Goal: Communication & Community: Share content

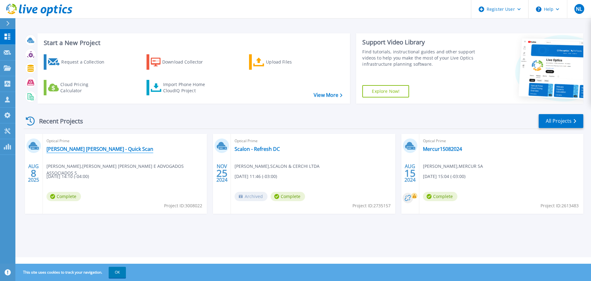
click at [86, 149] on link "[PERSON_NAME] [PERSON_NAME] - Quick Scan" at bounding box center [100, 149] width 107 height 6
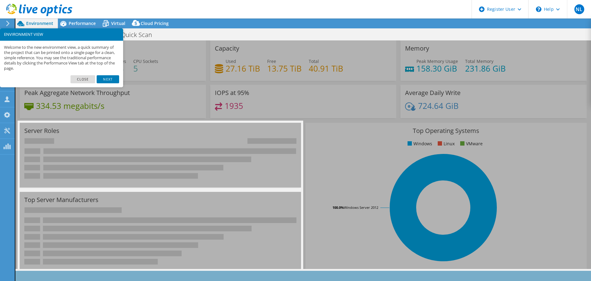
select select "USD"
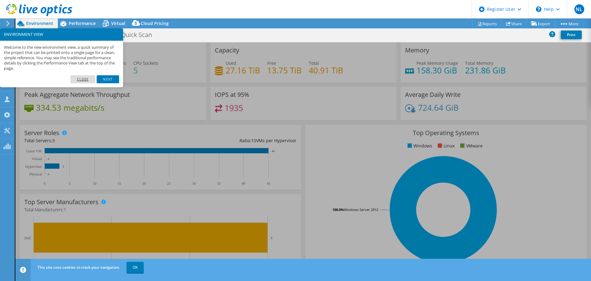
click at [89, 78] on link "Close" at bounding box center [83, 79] width 25 height 8
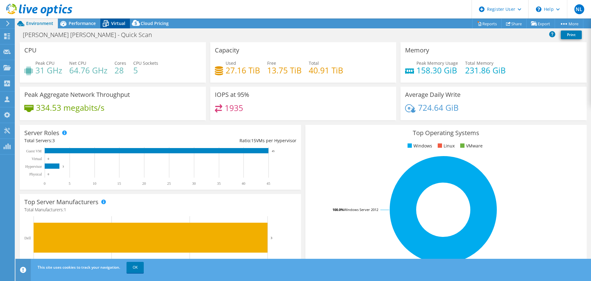
click at [116, 25] on span "Virtual" at bounding box center [118, 23] width 14 height 6
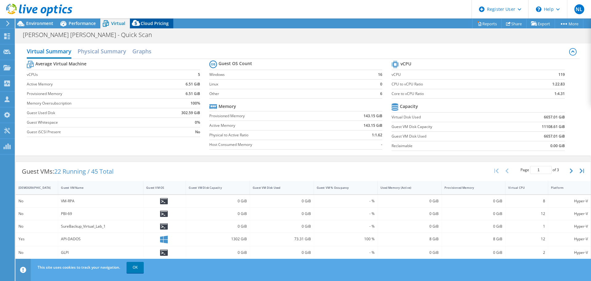
click at [148, 23] on span "Cloud Pricing" at bounding box center [155, 23] width 28 height 6
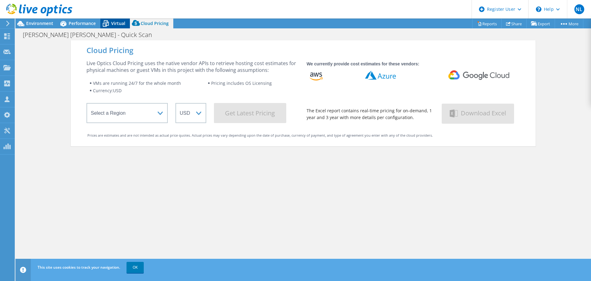
click at [121, 22] on span "Virtual" at bounding box center [118, 23] width 14 height 6
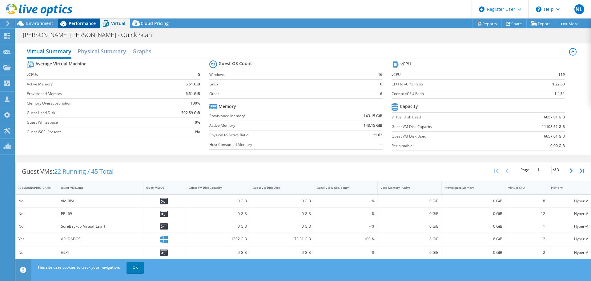
click at [91, 25] on span "Performance" at bounding box center [82, 23] width 27 height 6
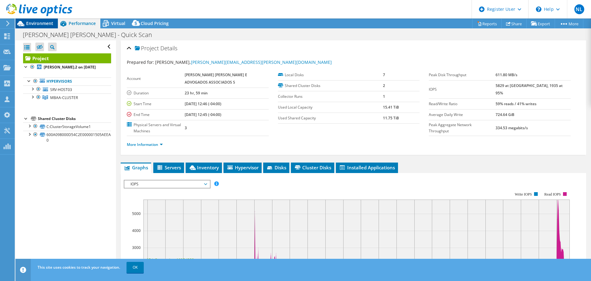
click at [50, 26] on span "Environment" at bounding box center [39, 23] width 27 height 6
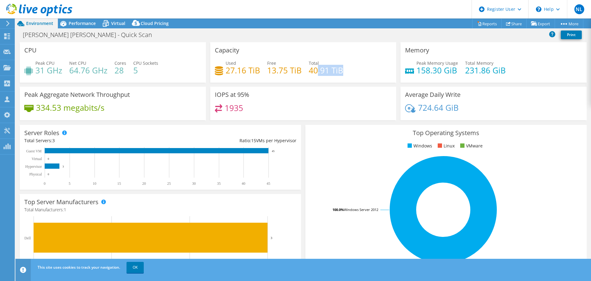
drag, startPoint x: 316, startPoint y: 68, endPoint x: 345, endPoint y: 73, distance: 29.0
click at [345, 73] on div "Used 27.16 TiB Free 13.75 TiB Total 40.91 TiB" at bounding box center [303, 70] width 177 height 20
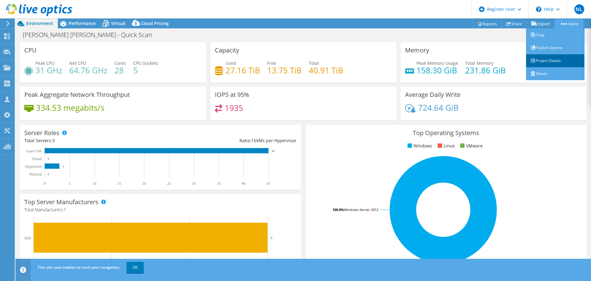
click at [543, 58] on link "Project Details" at bounding box center [555, 60] width 59 height 13
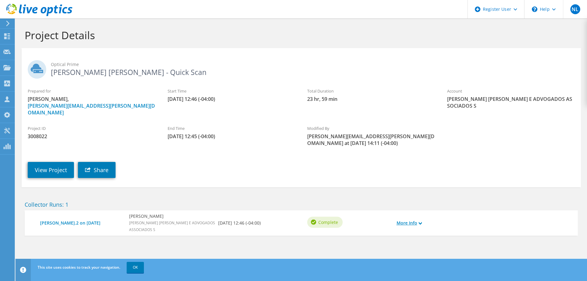
click at [403, 219] on link "More Info" at bounding box center [408, 222] width 25 height 7
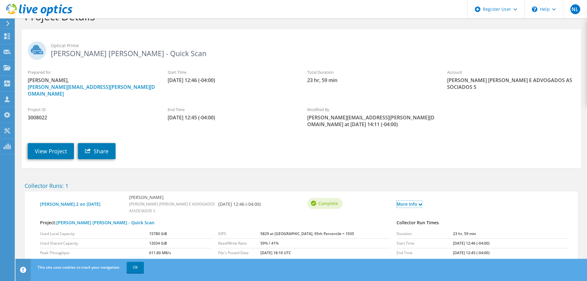
scroll to position [35, 0]
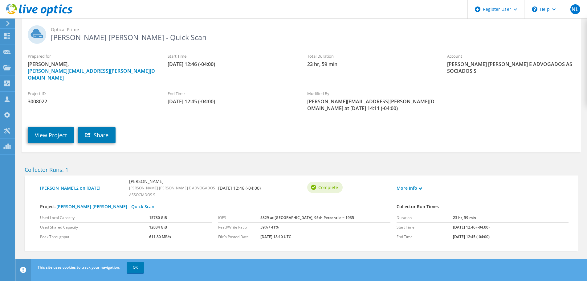
click at [406, 185] on link "More Info" at bounding box center [408, 188] width 25 height 7
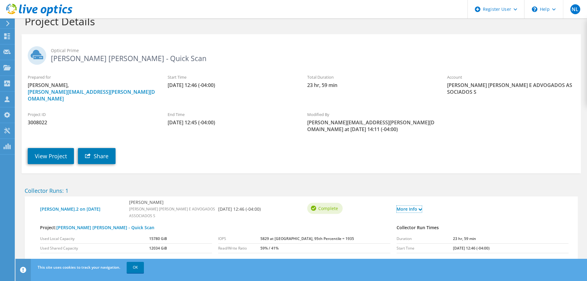
scroll to position [0, 0]
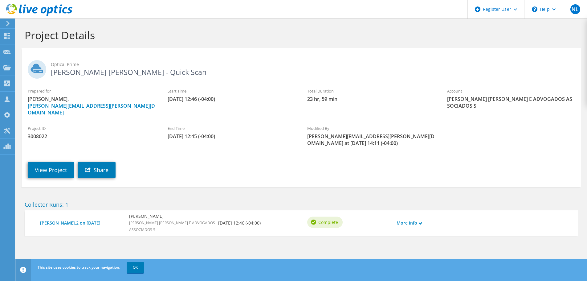
click at [9, 24] on icon at bounding box center [8, 24] width 5 height 6
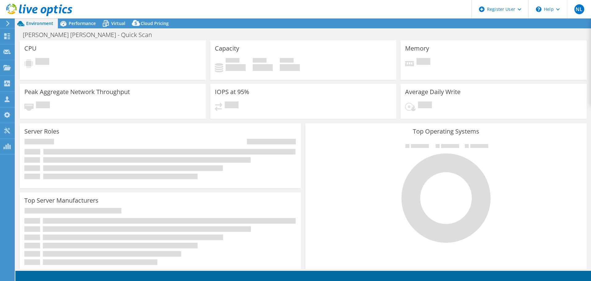
select select
select select "USD"
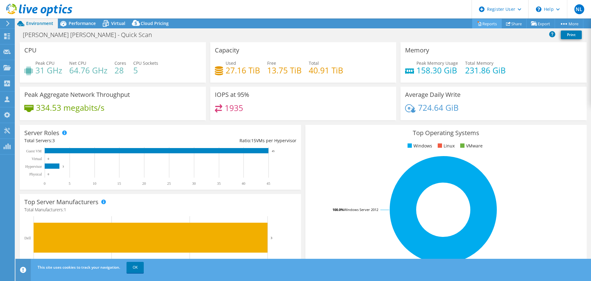
click at [489, 23] on link "Reports" at bounding box center [488, 24] width 30 height 10
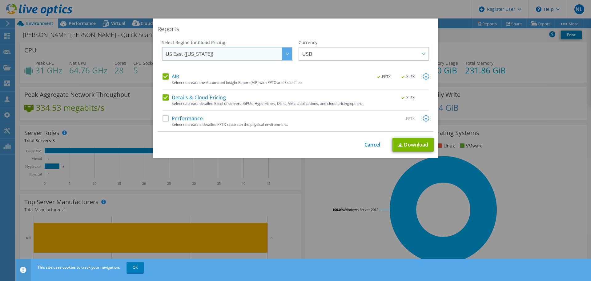
click at [211, 51] on span "US East (Virginia)" at bounding box center [229, 53] width 126 height 13
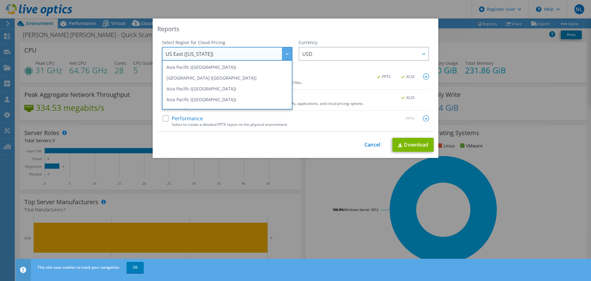
click at [316, 33] on div "Reports" at bounding box center [295, 29] width 277 height 9
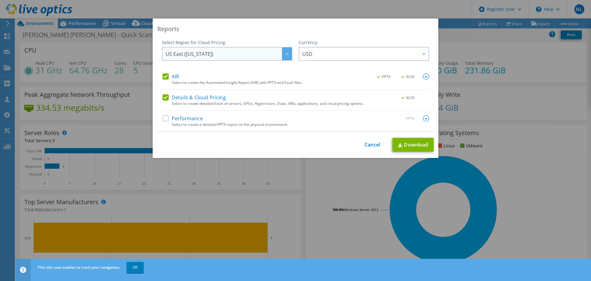
click at [288, 52] on div at bounding box center [287, 53] width 10 height 13
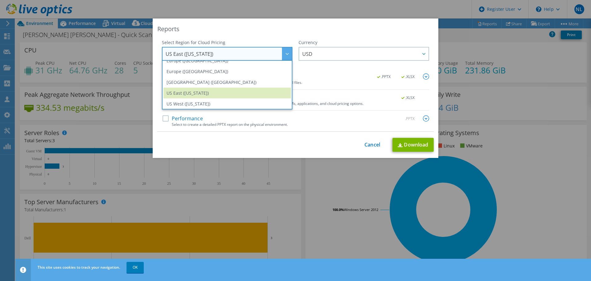
scroll to position [83, 0]
click at [264, 83] on li "South America (Sao Paulo)" at bounding box center [228, 80] width 128 height 11
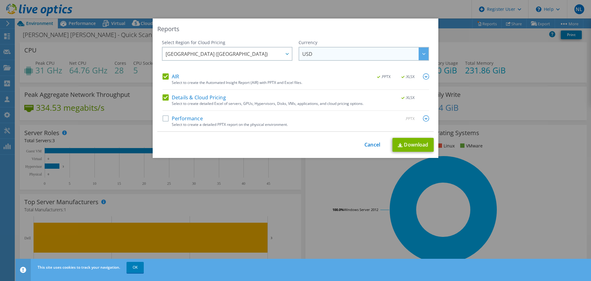
click at [341, 54] on span "USD" at bounding box center [365, 53] width 126 height 13
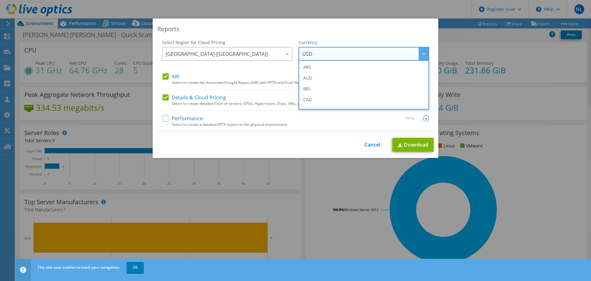
click at [323, 52] on span "USD" at bounding box center [365, 53] width 126 height 13
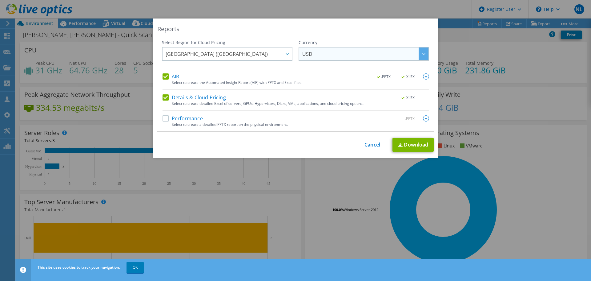
click at [337, 52] on span "USD" at bounding box center [365, 53] width 126 height 13
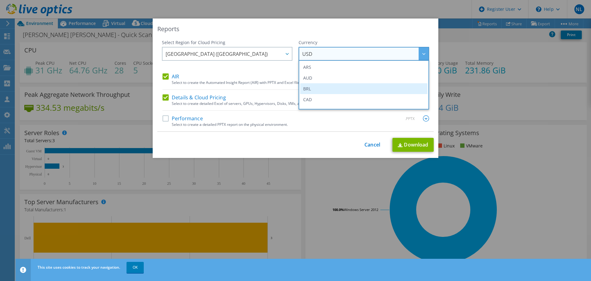
click at [320, 93] on li "BRL" at bounding box center [364, 88] width 128 height 11
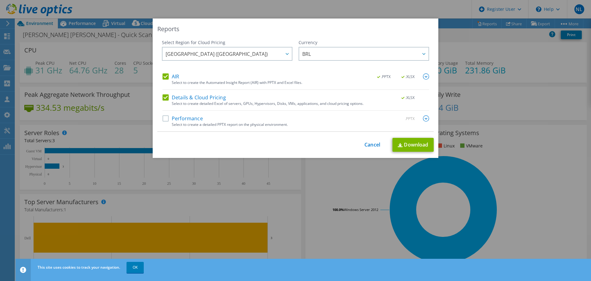
click at [167, 118] on label "Performance" at bounding box center [183, 118] width 40 height 6
click at [0, 0] on input "Performance" at bounding box center [0, 0] width 0 height 0
click at [417, 145] on link "Download" at bounding box center [413, 145] width 41 height 14
click at [366, 145] on link "Cancel" at bounding box center [373, 145] width 16 height 6
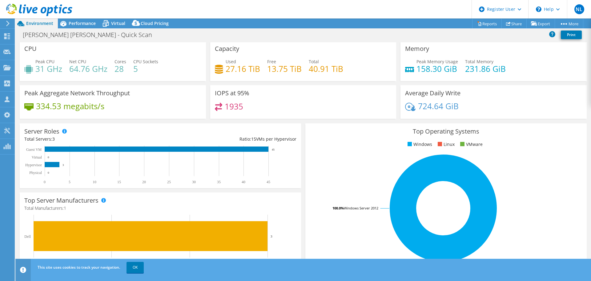
scroll to position [0, 0]
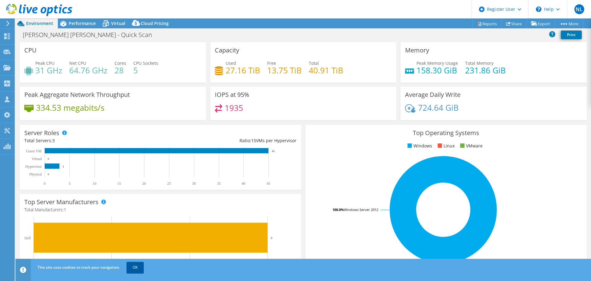
click at [136, 270] on link "OK" at bounding box center [135, 267] width 17 height 11
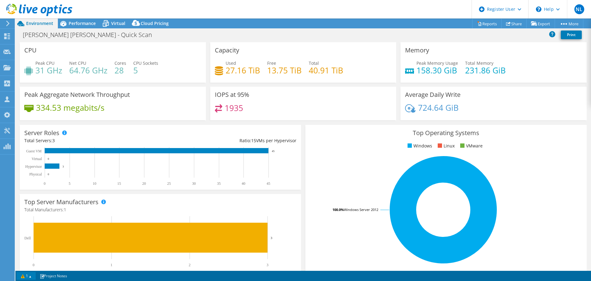
click at [25, 276] on link "1" at bounding box center [26, 276] width 19 height 8
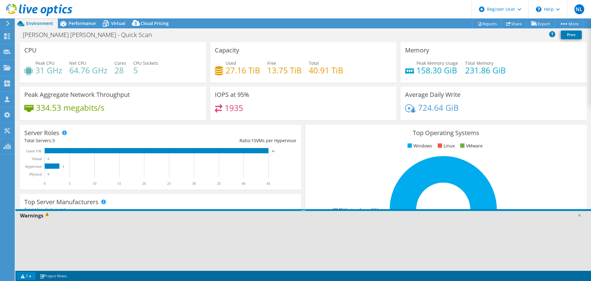
click at [41, 215] on div "Warnings" at bounding box center [303, 215] width 576 height 9
click at [579, 214] on link at bounding box center [580, 215] width 6 height 6
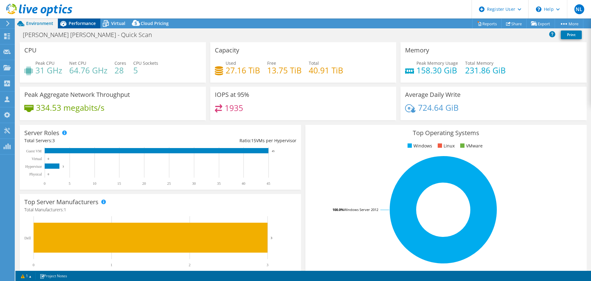
click at [91, 27] on div "Performance" at bounding box center [79, 23] width 43 height 10
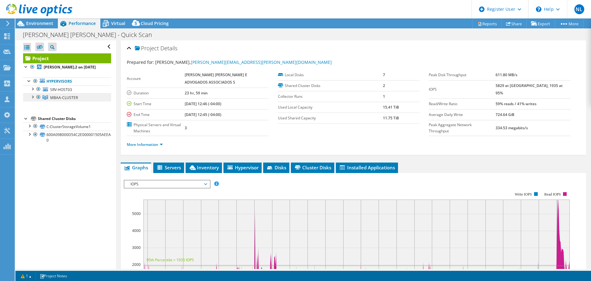
click at [61, 95] on span "MBAA-CLUSTER" at bounding box center [64, 97] width 28 height 5
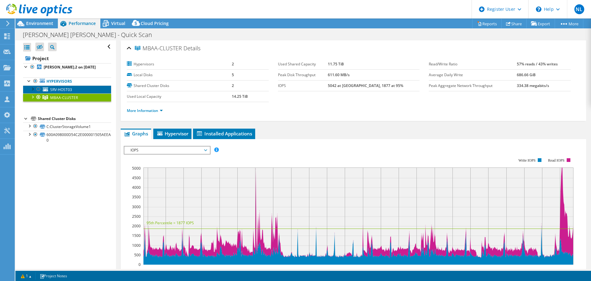
click at [61, 90] on span "SRV-HOST03" at bounding box center [61, 89] width 22 height 5
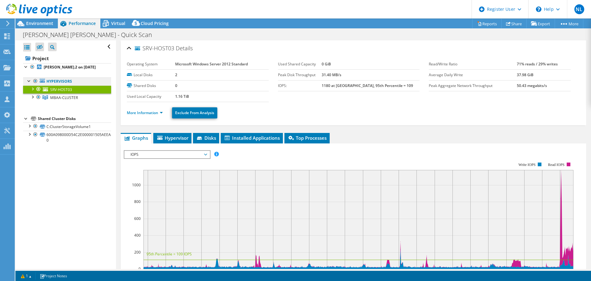
click at [61, 81] on link "Hypervisors" at bounding box center [67, 81] width 88 height 8
click at [123, 22] on span "Virtual" at bounding box center [118, 23] width 14 height 6
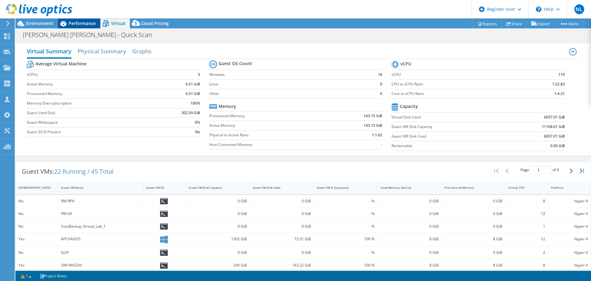
click at [58, 22] on icon at bounding box center [63, 23] width 11 height 11
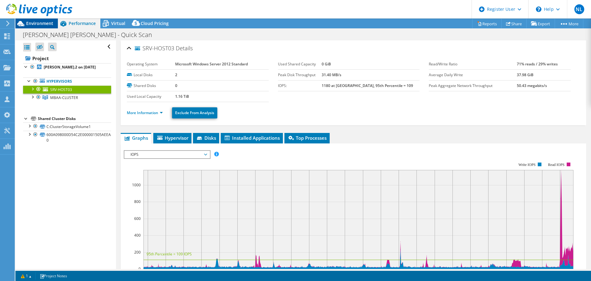
click at [50, 23] on span "Environment" at bounding box center [39, 23] width 27 height 6
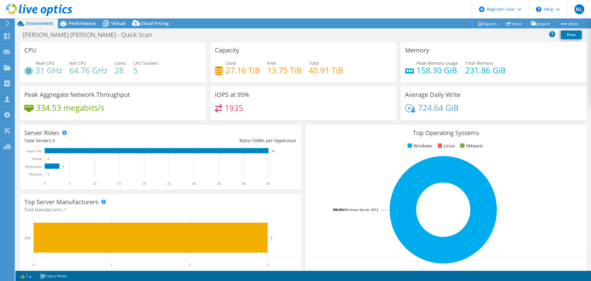
click at [24, 4] on icon at bounding box center [39, 10] width 66 height 13
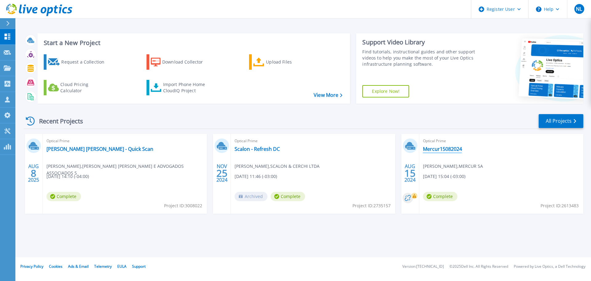
click at [450, 149] on link "Mercur15082024" at bounding box center [442, 149] width 39 height 6
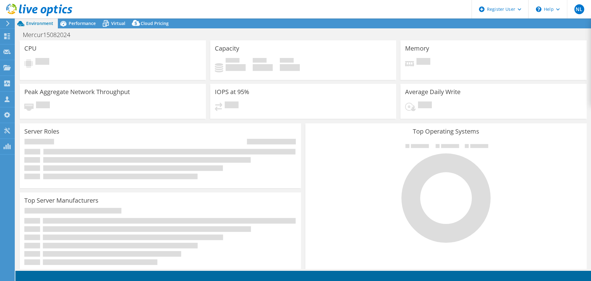
select select "USD"
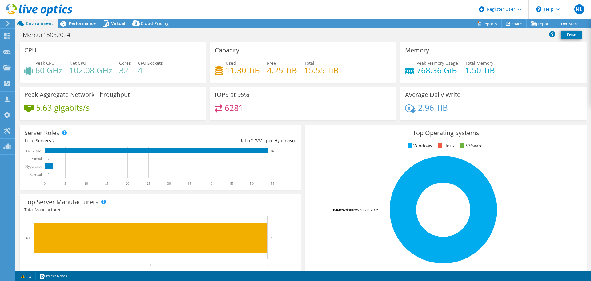
click at [27, 7] on icon at bounding box center [39, 10] width 66 height 13
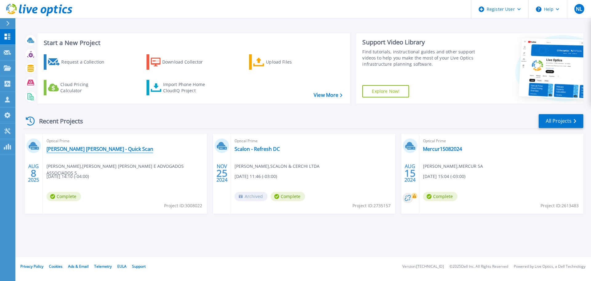
click at [90, 149] on link "[PERSON_NAME] [PERSON_NAME] - Quick Scan" at bounding box center [100, 149] width 107 height 6
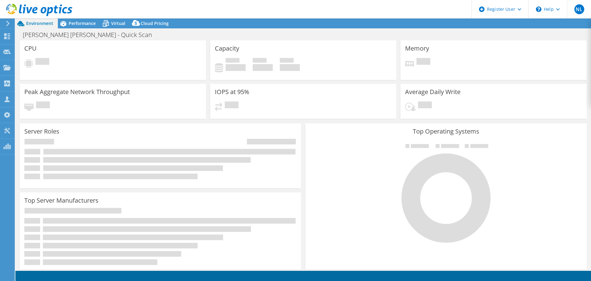
select select "SouthAmerica"
select select "BRL"
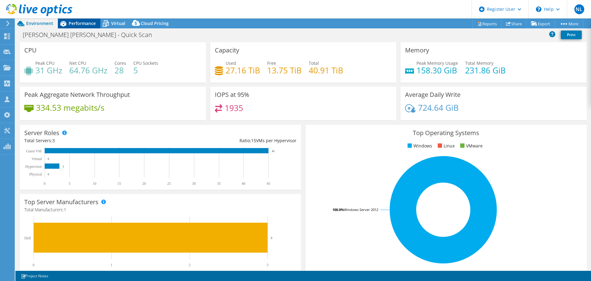
click at [77, 25] on span "Performance" at bounding box center [82, 23] width 27 height 6
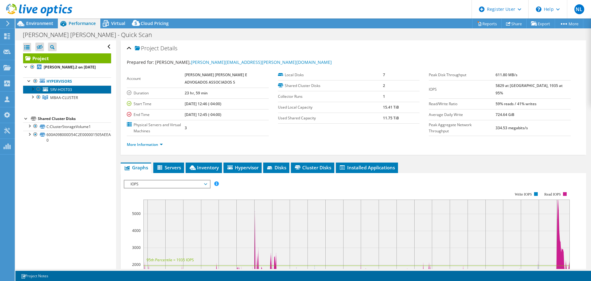
click at [54, 90] on span "SRV-HOST03" at bounding box center [61, 89] width 22 height 5
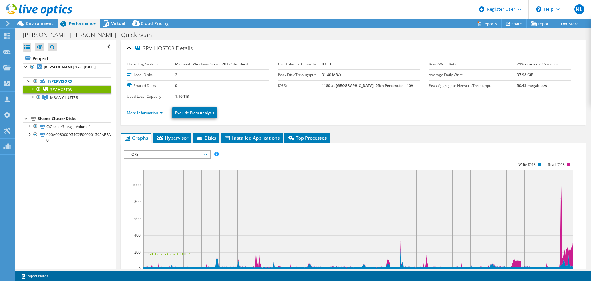
click at [30, 90] on div at bounding box center [32, 88] width 6 height 6
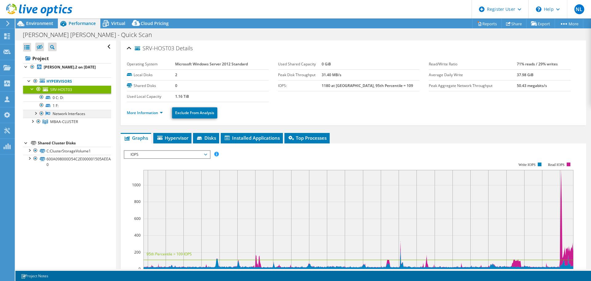
click at [35, 115] on div at bounding box center [35, 113] width 6 height 6
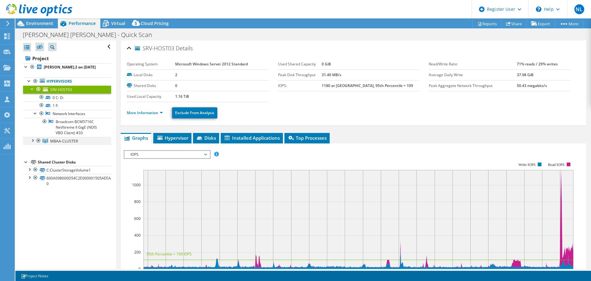
click at [34, 140] on div at bounding box center [32, 140] width 6 height 6
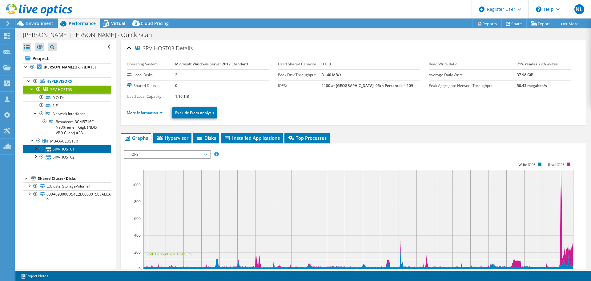
click at [60, 148] on link "SRV-HOST01" at bounding box center [67, 149] width 88 height 8
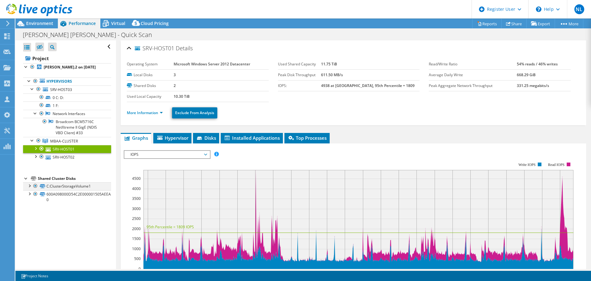
click at [30, 187] on div at bounding box center [29, 185] width 6 height 6
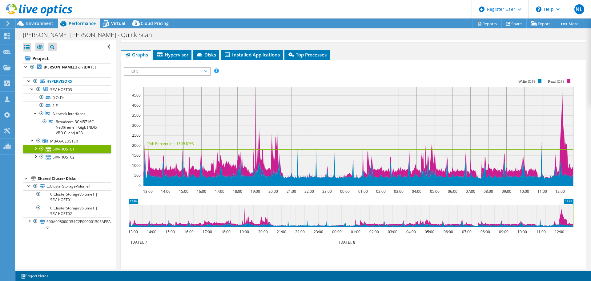
scroll to position [92, 0]
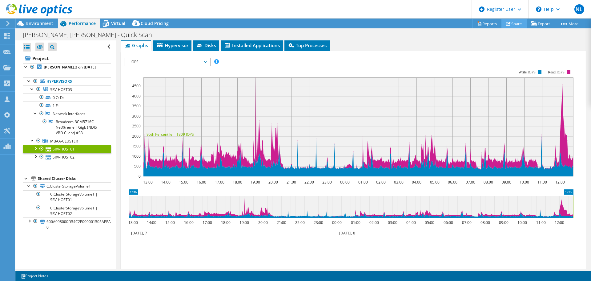
click at [509, 21] on link "Share" at bounding box center [514, 24] width 25 height 10
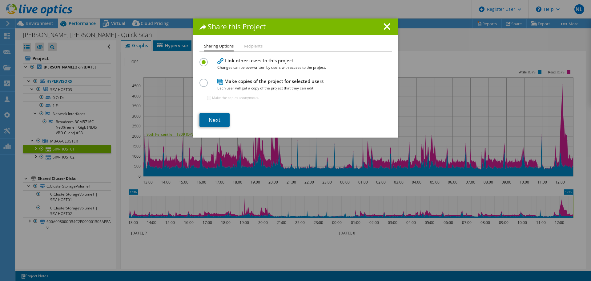
click at [215, 118] on link "Next" at bounding box center [215, 120] width 30 height 14
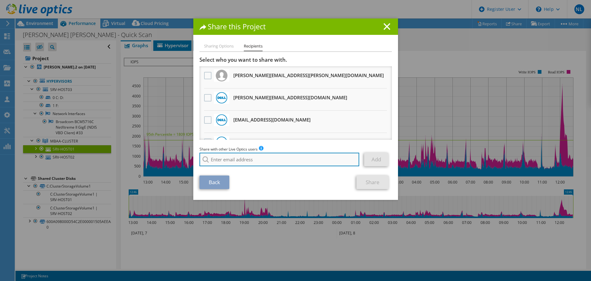
click at [221, 164] on input "search" at bounding box center [280, 159] width 160 height 14
paste input "cleiton.filho@mascarenhasbarbosa.com.br"
click at [329, 155] on input "cleiton.filho@mascarenhasbarbosa.com.br" at bounding box center [280, 159] width 160 height 14
click at [326, 162] on input "cleiton.filho@mascarenhasbarbosa.com.br" at bounding box center [280, 159] width 160 height 14
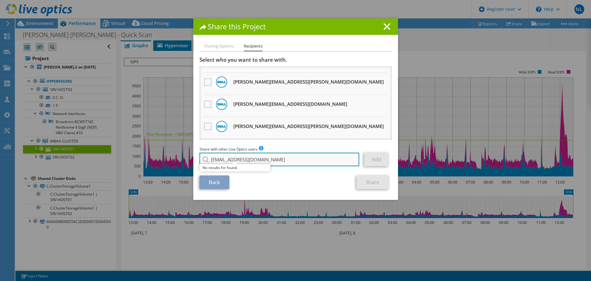
scroll to position [62, 0]
click at [298, 162] on input "cleiton.filho@mascarenhasbarbosa.com.br" at bounding box center [280, 159] width 160 height 14
type input "cleiton.filho@mascarenhasbarbosa.com.br"
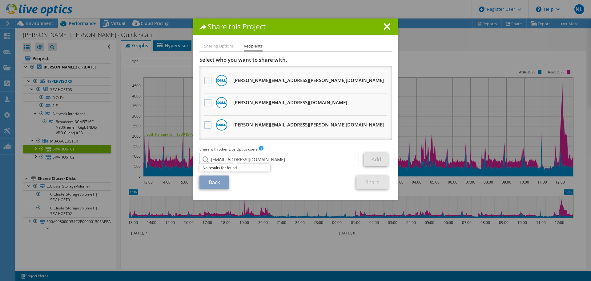
click at [374, 163] on link "Add" at bounding box center [376, 159] width 24 height 14
drag, startPoint x: 300, startPoint y: 165, endPoint x: 303, endPoint y: 165, distance: 3.4
click at [301, 165] on input "cleiton.filho@mascarenhasbarbosa.com.br" at bounding box center [280, 159] width 160 height 14
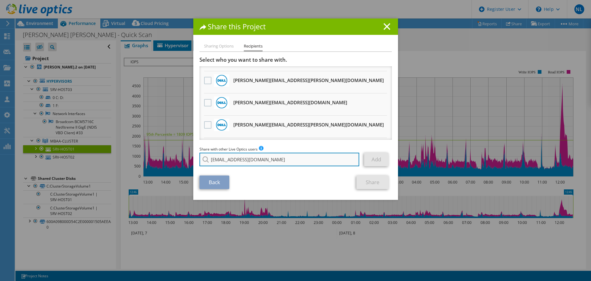
click at [299, 159] on input "cleiton.filho@mascarenhasbarbosa.com.br" at bounding box center [280, 159] width 160 height 14
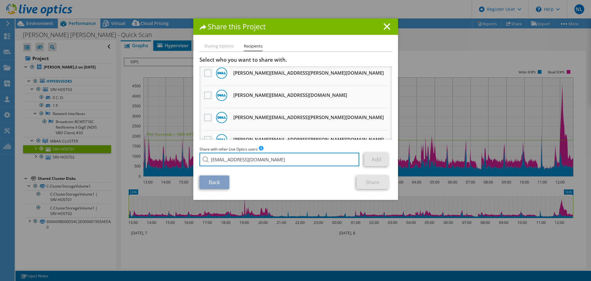
scroll to position [126, 0]
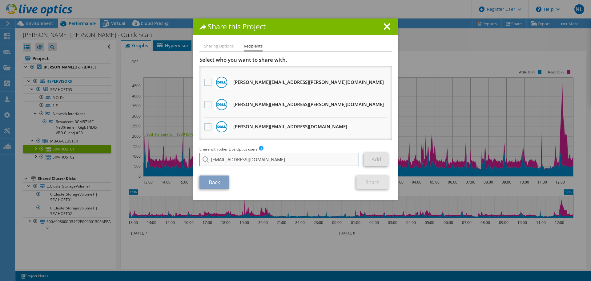
click at [315, 158] on input "cleiton.filho@mascarenhasbarbosa.com.br" at bounding box center [280, 159] width 160 height 14
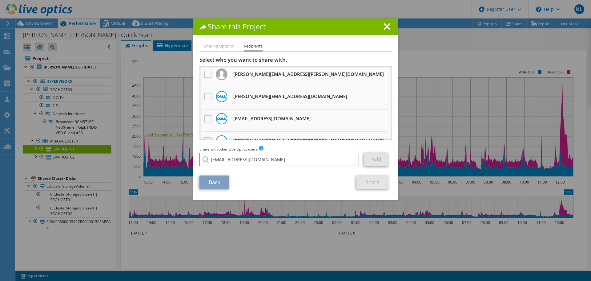
scroll to position [0, 0]
drag, startPoint x: 288, startPoint y: 155, endPoint x: 28, endPoint y: 151, distance: 260.6
click at [28, 151] on div "Share this Project Sharing Options Recipients Link other users to this project …" at bounding box center [295, 140] width 591 height 244
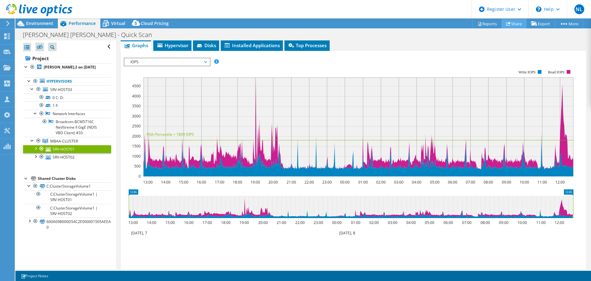
click at [519, 24] on link "Share" at bounding box center [514, 24] width 25 height 10
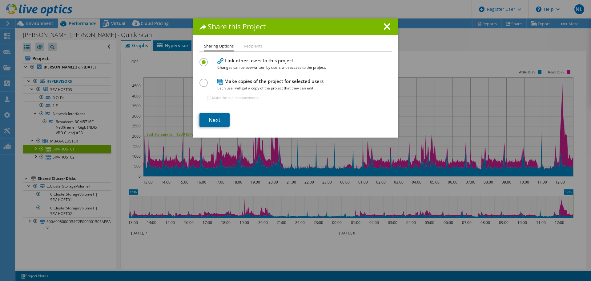
click at [210, 123] on link "Next" at bounding box center [215, 120] width 30 height 14
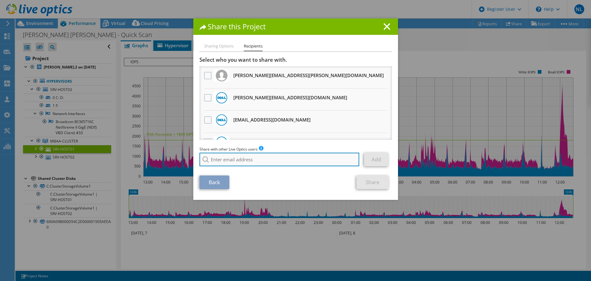
click at [259, 161] on input "search" at bounding box center [280, 159] width 160 height 14
paste input "atendimento.ti@mascarenhasbarbosa.com.br""
type input "atendimento.ti@mascarenhasbarbosa.com.br"
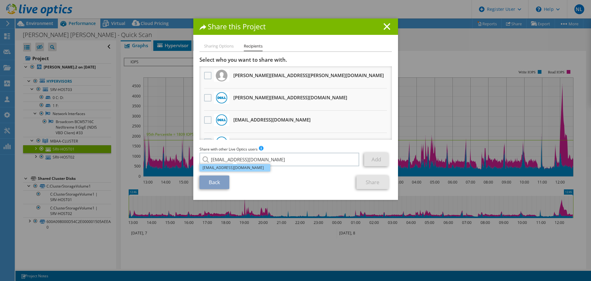
click at [270, 168] on li "atendimento.ti@mascarenhasbarbosa.com.br" at bounding box center [235, 167] width 71 height 7
click at [372, 162] on link "Add" at bounding box center [376, 159] width 24 height 14
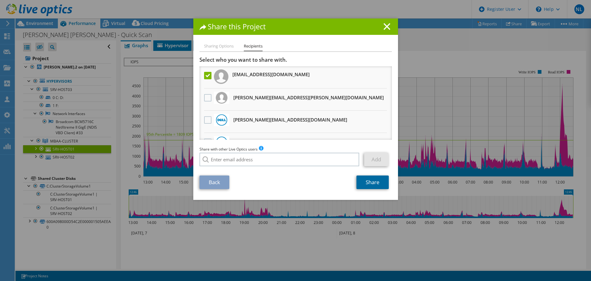
click at [378, 188] on link "Share" at bounding box center [373, 182] width 32 height 14
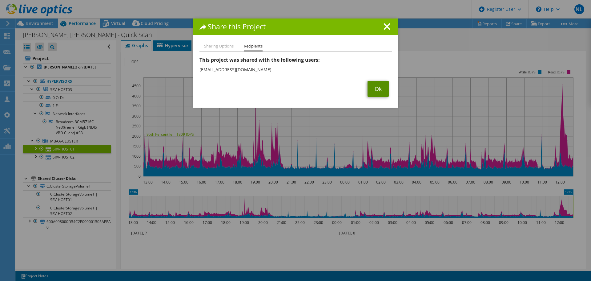
click at [380, 90] on link "Ok" at bounding box center [378, 89] width 21 height 16
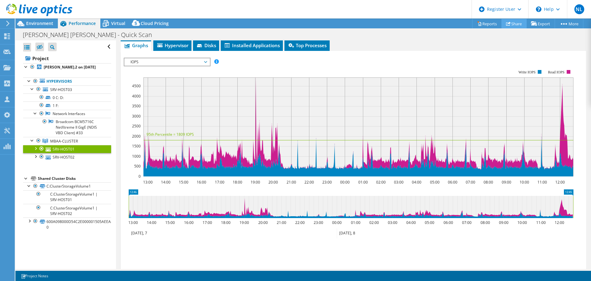
click at [519, 21] on link "Share" at bounding box center [514, 24] width 25 height 10
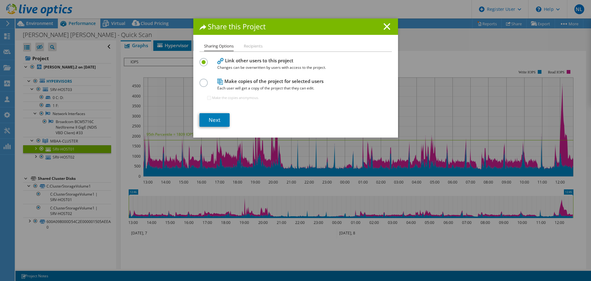
click at [384, 23] on icon at bounding box center [387, 26] width 7 height 7
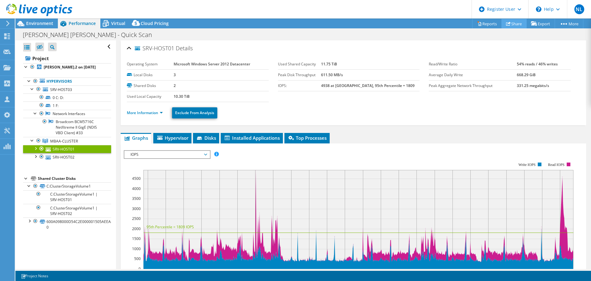
click at [509, 26] on link "Share" at bounding box center [514, 24] width 25 height 10
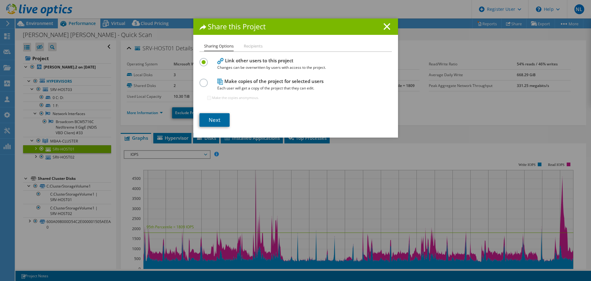
click at [216, 120] on link "Next" at bounding box center [215, 120] width 30 height 14
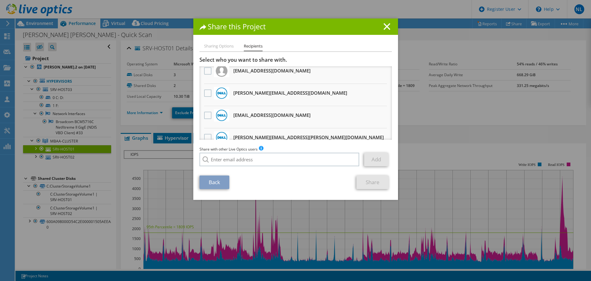
scroll to position [62, 0]
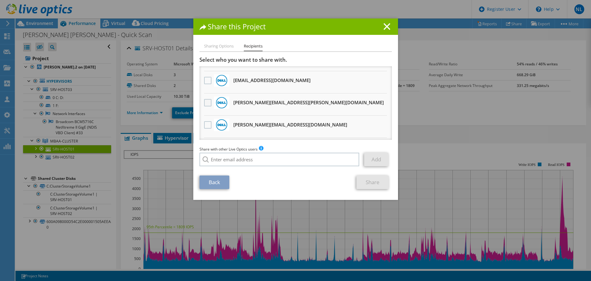
click at [204, 102] on label at bounding box center [208, 102] width 9 height 7
click at [0, 0] on input "checkbox" at bounding box center [0, 0] width 0 height 0
click at [371, 186] on link "Share" at bounding box center [373, 182] width 32 height 14
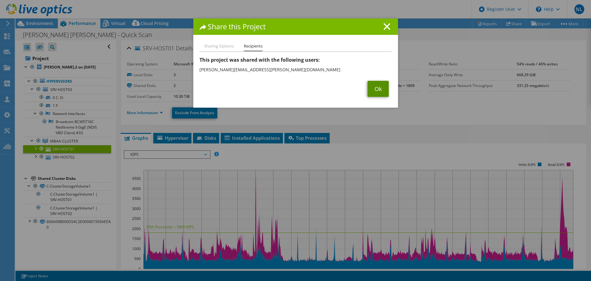
click at [375, 89] on link "Ok" at bounding box center [378, 89] width 21 height 16
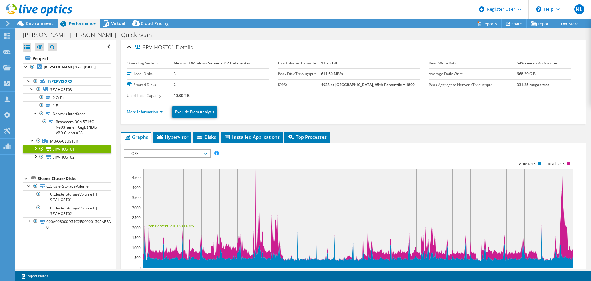
scroll to position [0, 0]
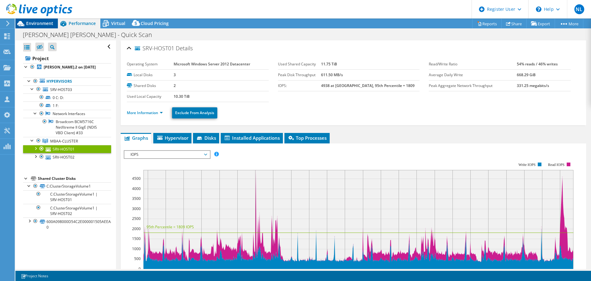
click at [51, 22] on span "Environment" at bounding box center [39, 23] width 27 height 6
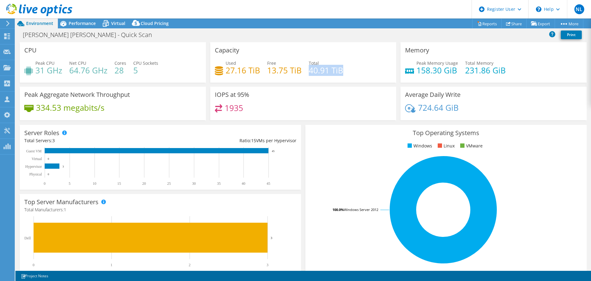
drag, startPoint x: 308, startPoint y: 71, endPoint x: 347, endPoint y: 70, distance: 38.8
click at [347, 70] on div "Used 27.16 TiB Free 13.75 TiB Total 40.91 TiB" at bounding box center [303, 70] width 177 height 20
drag, startPoint x: 256, startPoint y: 73, endPoint x: 225, endPoint y: 71, distance: 30.9
click at [226, 71] on h4 "27.16 TiB" at bounding box center [243, 70] width 35 height 7
click at [158, 23] on span "Cloud Pricing" at bounding box center [155, 23] width 28 height 6
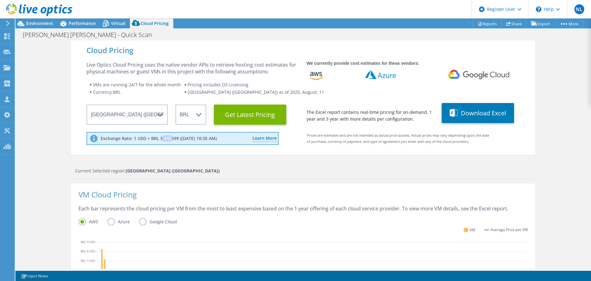
drag, startPoint x: 168, startPoint y: 137, endPoint x: 160, endPoint y: 138, distance: 8.3
click at [160, 138] on p "Exchange Rate: 1 USD = BRL 5.433599 (08/11/2025 10:35 AM)" at bounding box center [159, 139] width 116 height 6
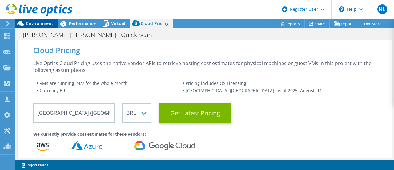
click at [50, 22] on span "Environment" at bounding box center [39, 23] width 27 height 6
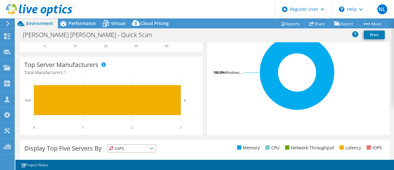
scroll to position [258, 0]
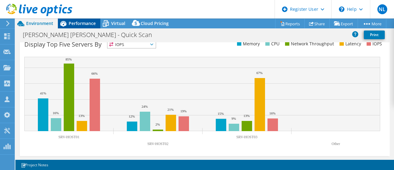
click at [88, 19] on div "Performance" at bounding box center [79, 23] width 43 height 10
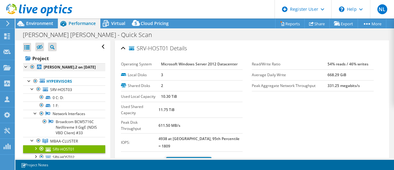
click at [25, 66] on div at bounding box center [26, 66] width 6 height 6
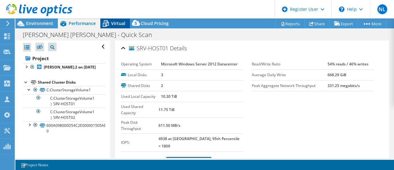
click at [117, 27] on div "Virtual" at bounding box center [115, 23] width 30 height 10
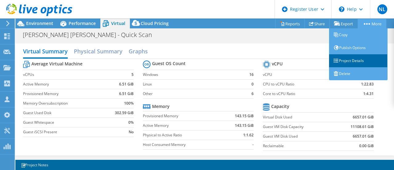
click at [348, 64] on link "Project Details" at bounding box center [358, 60] width 59 height 13
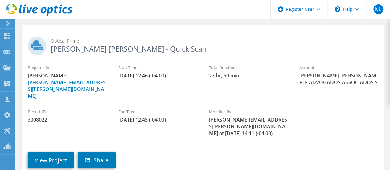
scroll to position [31, 0]
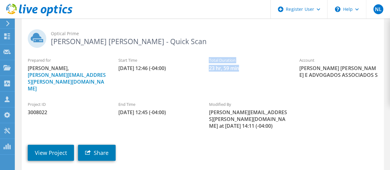
drag, startPoint x: 243, startPoint y: 69, endPoint x: 206, endPoint y: 57, distance: 38.8
click at [206, 57] on div "Total Duration 23 hr, 59 min" at bounding box center [247, 64] width 91 height 21
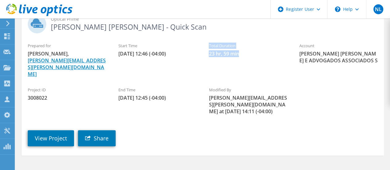
scroll to position [43, 0]
